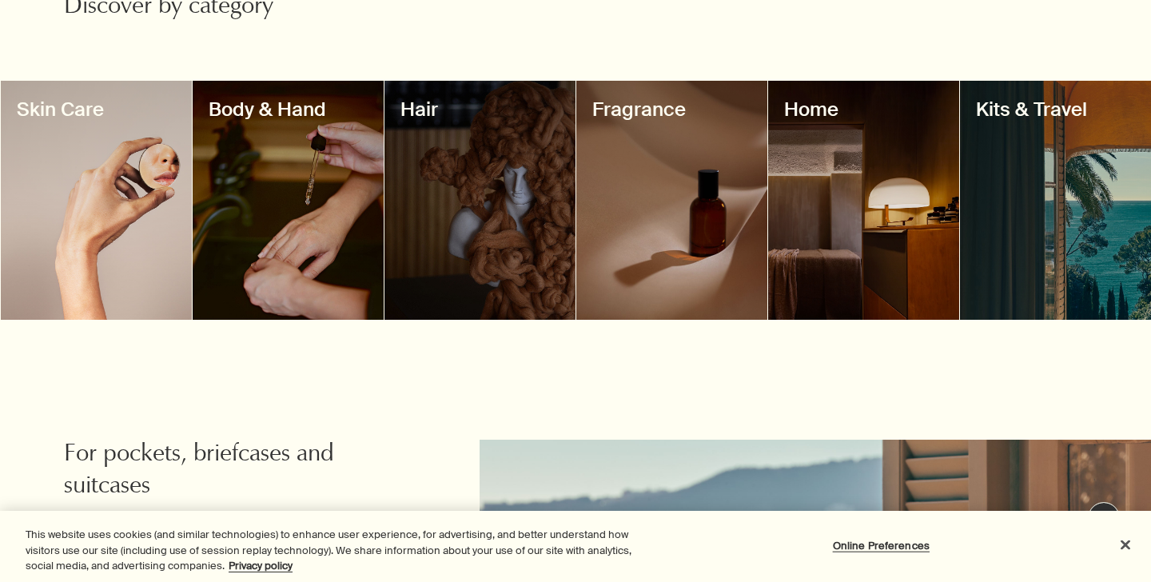
scroll to position [1471, 0]
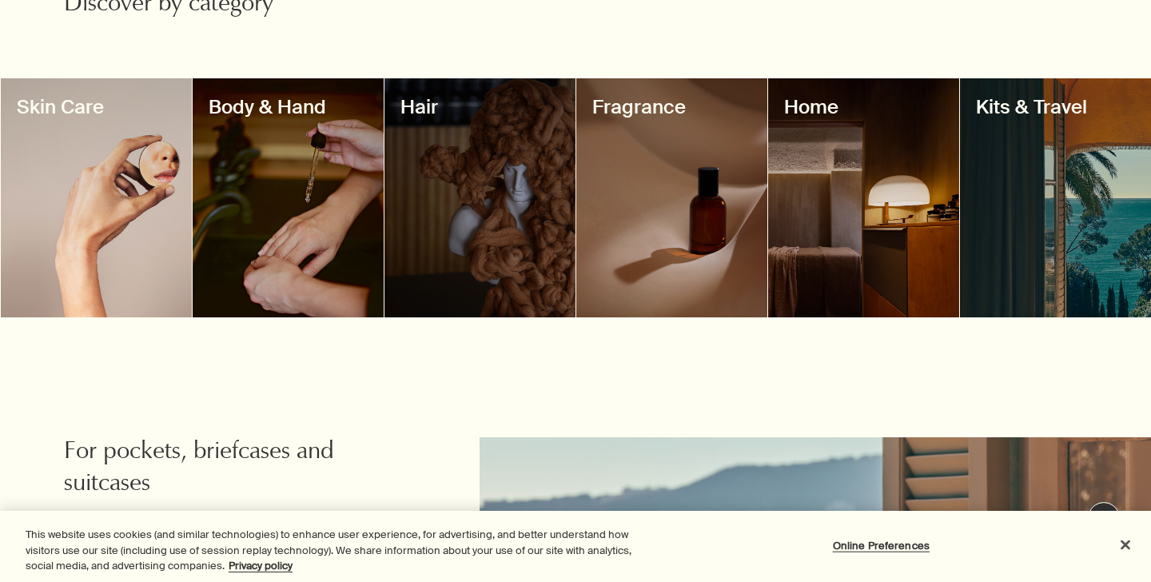
click at [888, 145] on div at bounding box center [863, 197] width 191 height 239
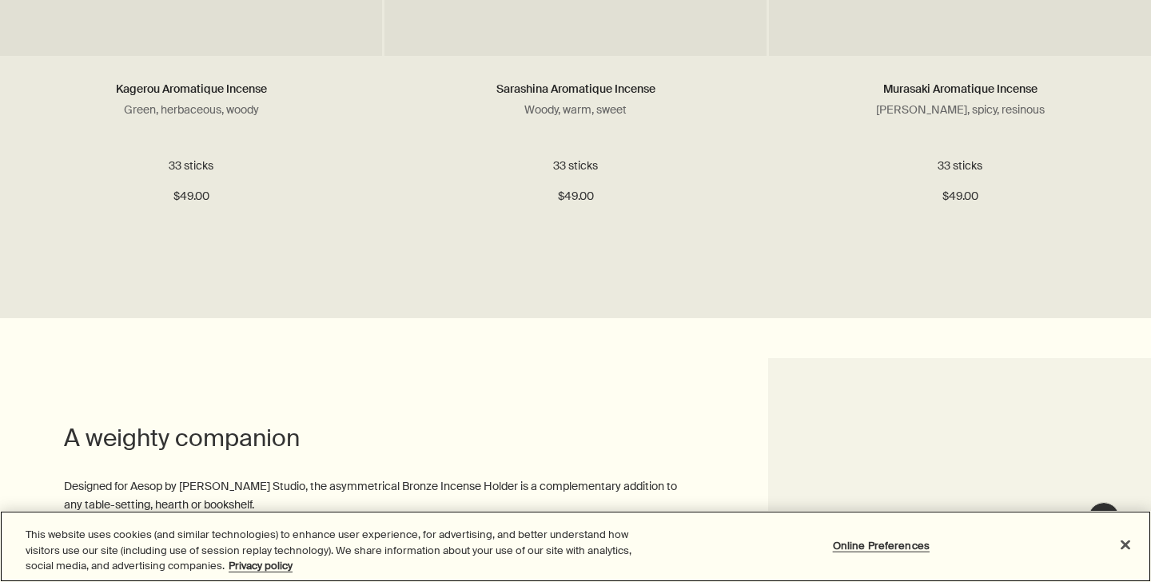
scroll to position [1810, 0]
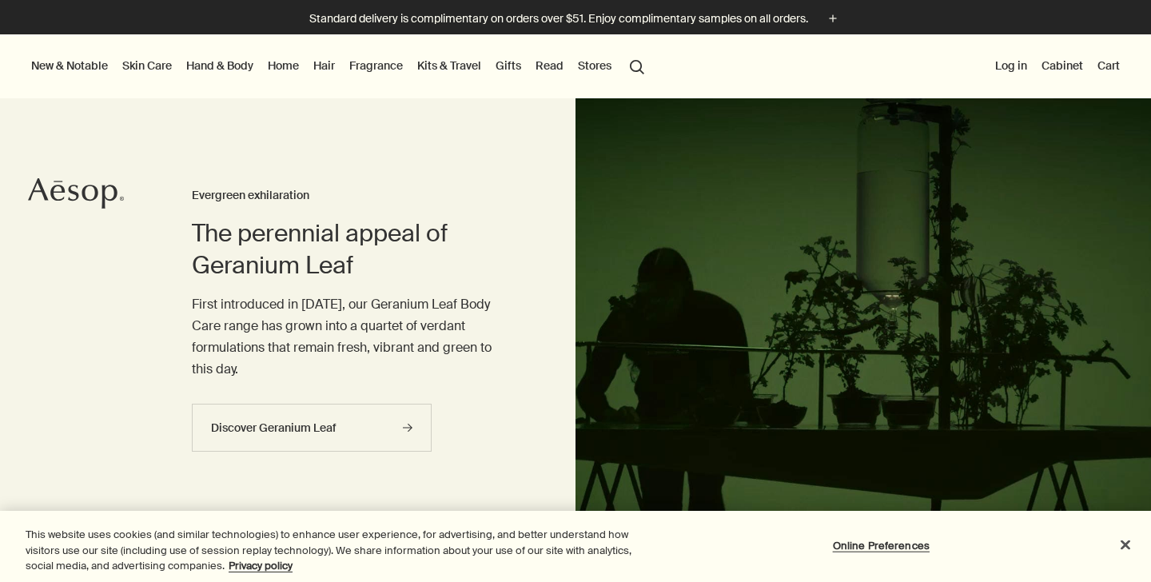
scroll to position [1471, 0]
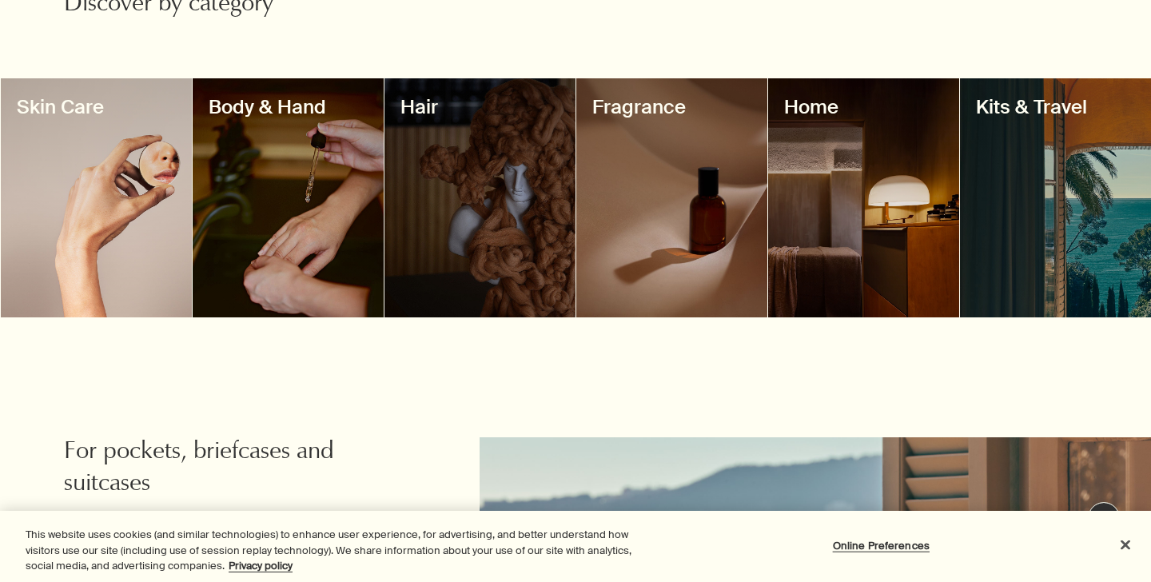
click at [330, 168] on div at bounding box center [288, 197] width 191 height 239
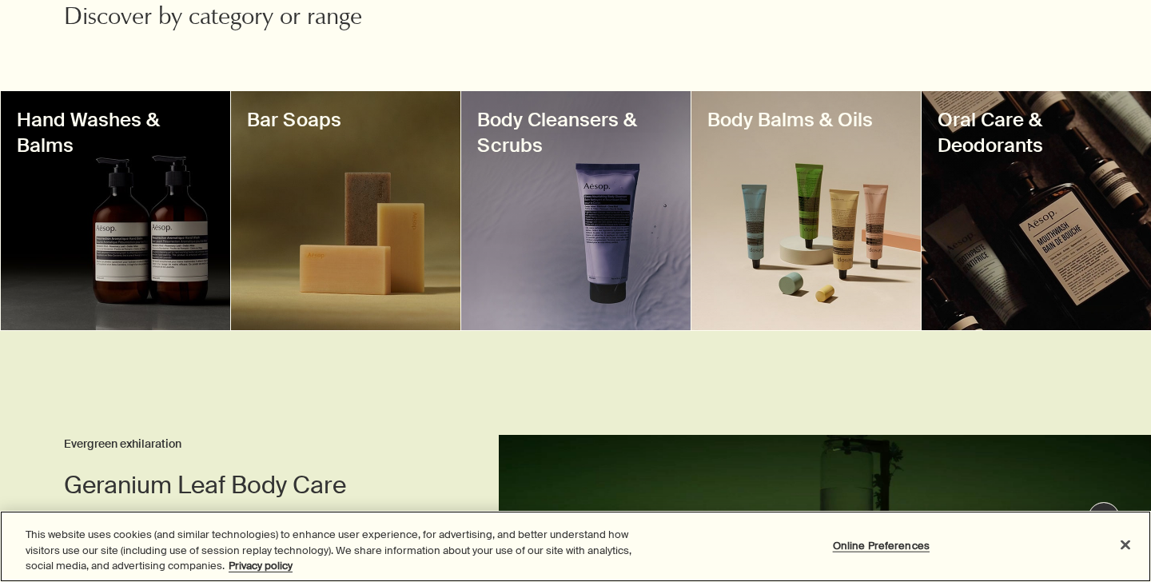
scroll to position [567, 0]
